Goal: Communication & Community: Ask a question

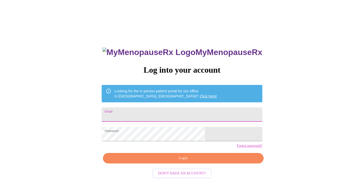
click at [183, 112] on input "Email" at bounding box center [182, 114] width 160 height 14
type input "[PERSON_NAME][EMAIL_ADDRESS][DOMAIN_NAME]"
click at [171, 161] on span "Login" at bounding box center [183, 158] width 149 height 6
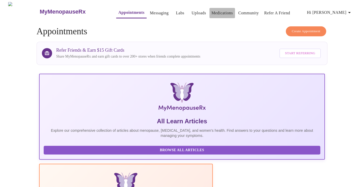
click at [212, 9] on link "Medications" at bounding box center [221, 12] width 21 height 7
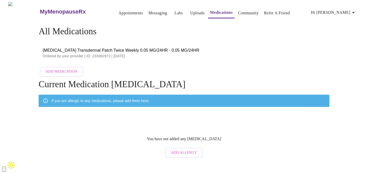
click at [129, 49] on span "[MEDICAL_DATA] Transdermal Patch Twice Weekly 0.05 MG/24HR - 0.05 MG/24HR" at bounding box center [184, 50] width 282 height 6
click at [346, 9] on span "Hi [PERSON_NAME]" at bounding box center [333, 12] width 45 height 7
click at [152, 9] on div at bounding box center [184, 93] width 368 height 187
click at [152, 9] on link "Messaging" at bounding box center [157, 12] width 19 height 7
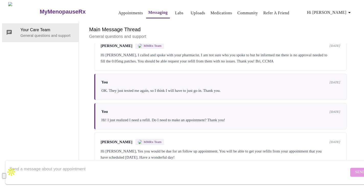
scroll to position [1103, 0]
